Goal: Task Accomplishment & Management: Use online tool/utility

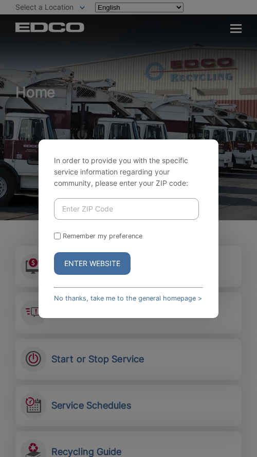
click at [129, 214] on input "Enter ZIP Code" at bounding box center [126, 209] width 145 height 22
paste input "92021"
type input "92021"
click at [86, 294] on link "No thanks, take me to the general homepage >" at bounding box center [128, 298] width 148 height 8
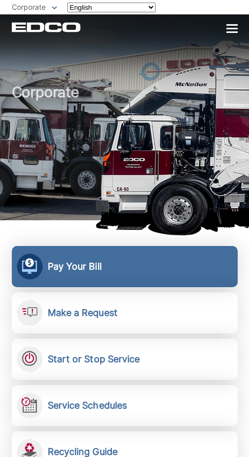
click at [70, 273] on link "Pay Your Bill View, pay, and manage your bill online." at bounding box center [125, 266] width 226 height 41
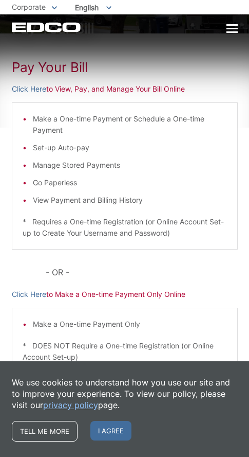
scroll to position [44, 0]
click at [29, 294] on link "Click Here" at bounding box center [29, 294] width 34 height 11
